Goal: Information Seeking & Learning: Check status

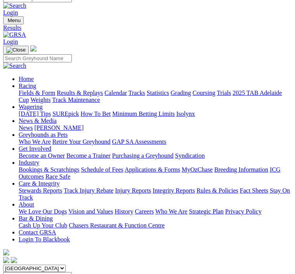
scroll to position [9, 0]
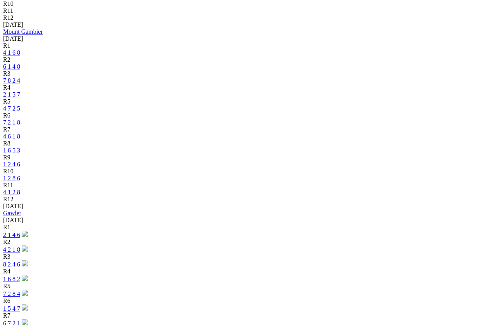
scroll to position [354, 0]
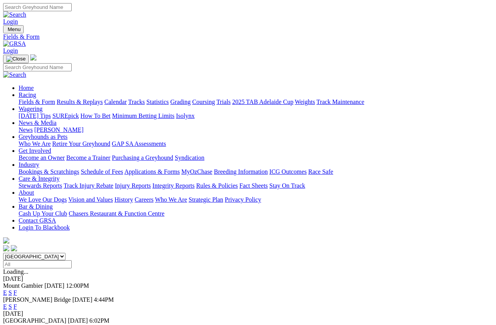
click at [17, 289] on link "F" at bounding box center [15, 306] width 3 height 7
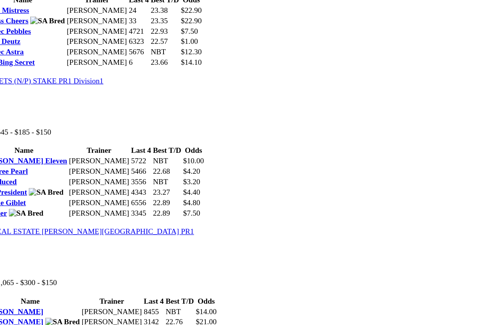
scroll to position [736, 0]
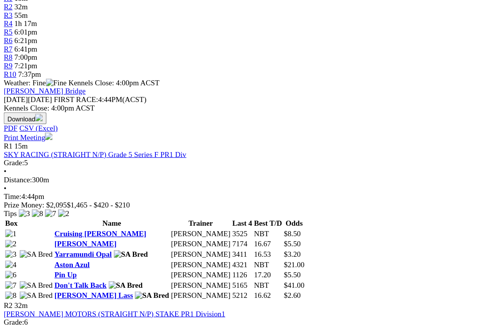
scroll to position [247, 0]
